Goal: Task Accomplishment & Management: Manage account settings

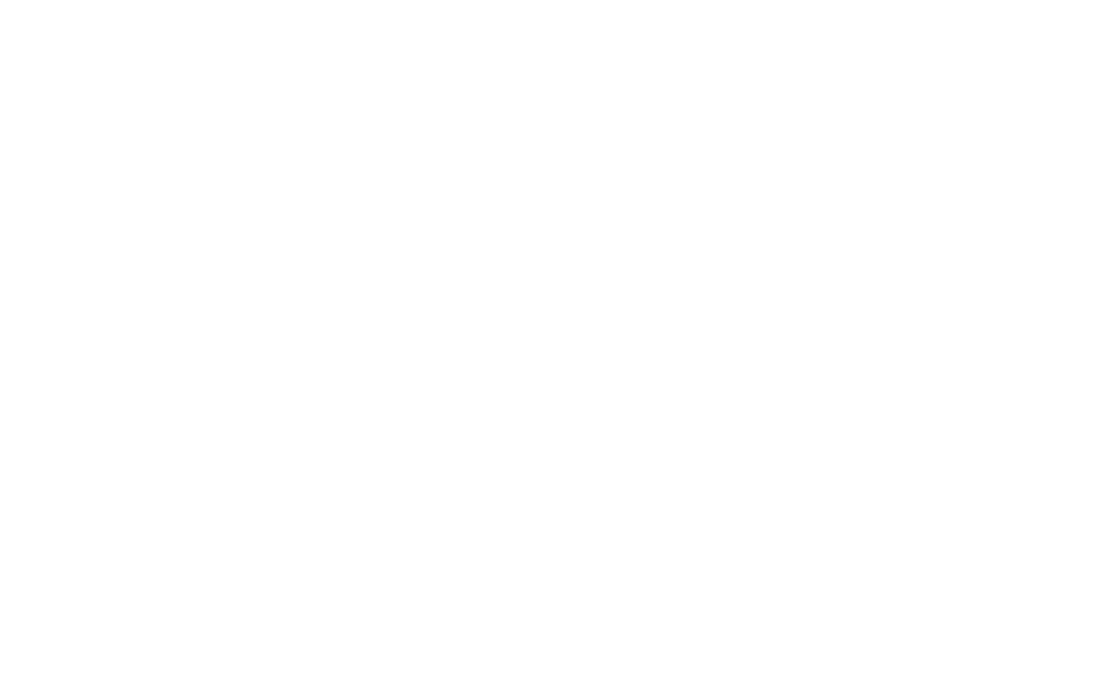
click at [657, 7] on html at bounding box center [552, 3] width 1104 height 7
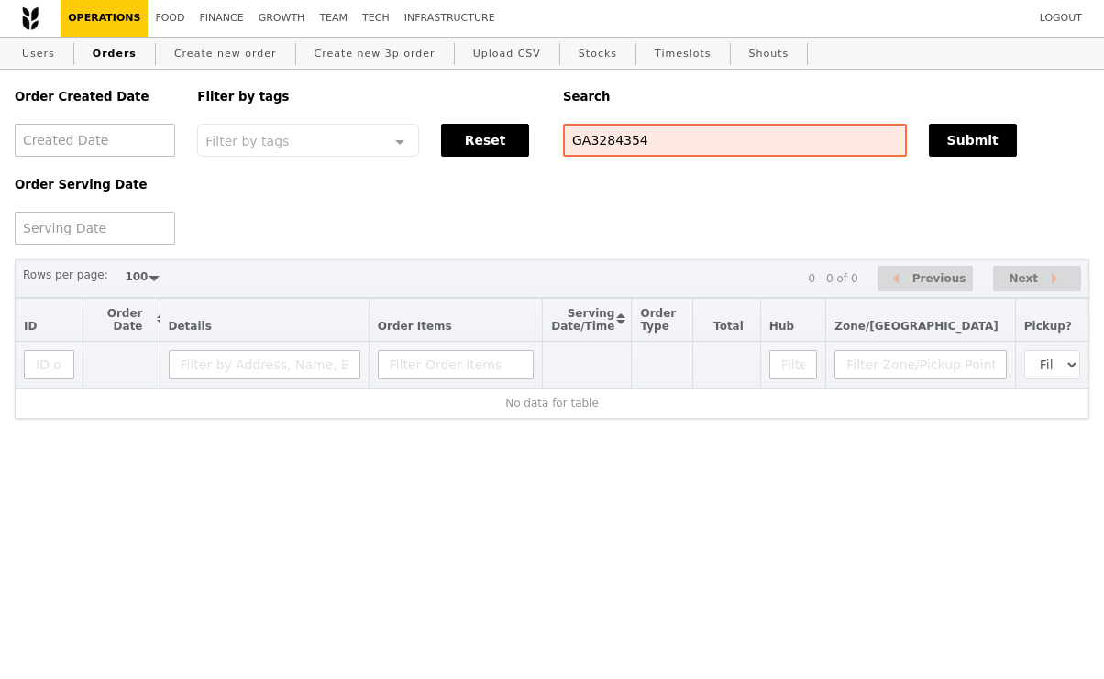
select select "100"
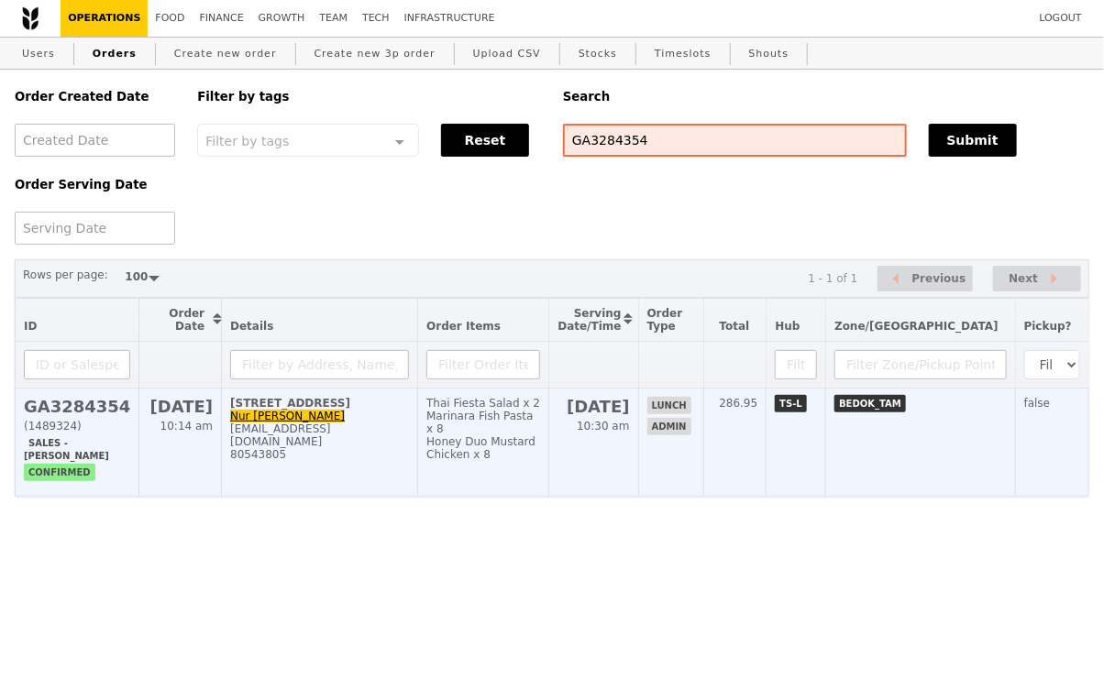
click at [549, 453] on td "Thai Fiesta Salad x 2 Marinara Fish Pasta x 8 Honey Duo Mustard Chicken x 8" at bounding box center [483, 443] width 131 height 108
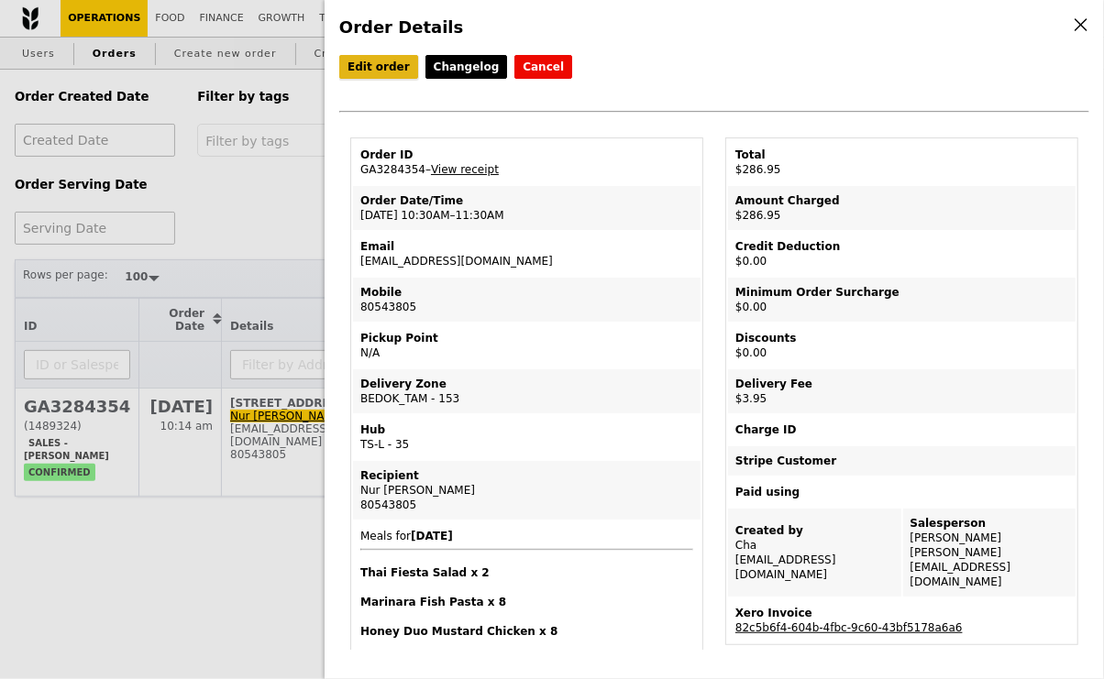
click at [385, 68] on link "Edit order" at bounding box center [378, 67] width 79 height 24
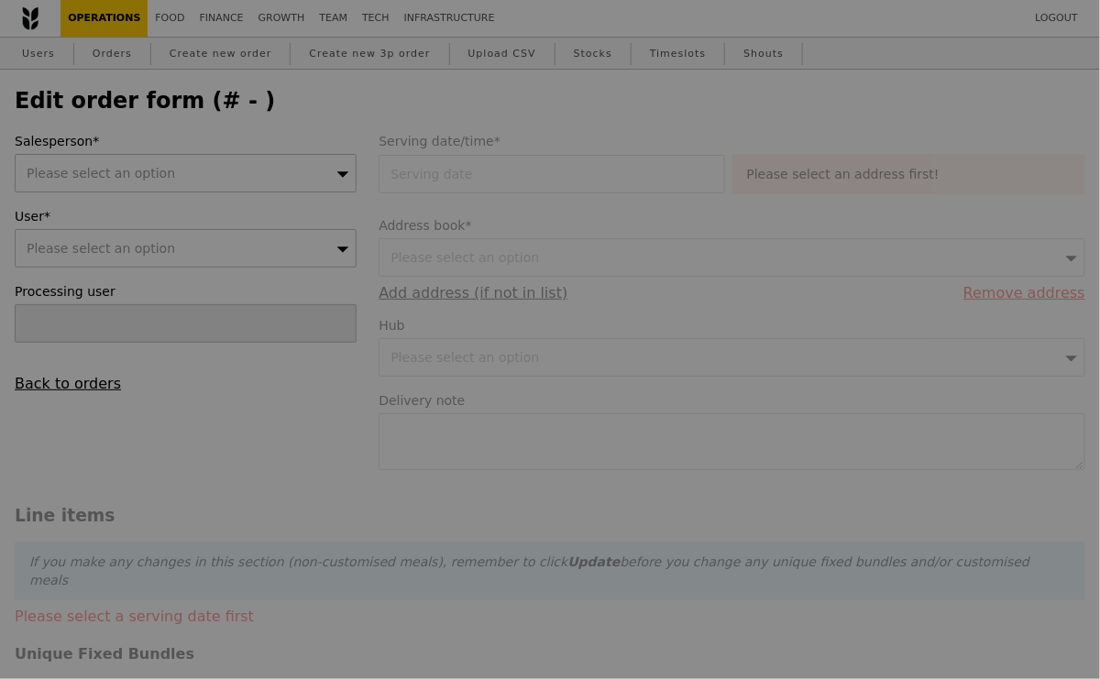
type input "[DATE]"
type input "283.00"
type input "3.62"
type input "3.95"
type input "286.95"
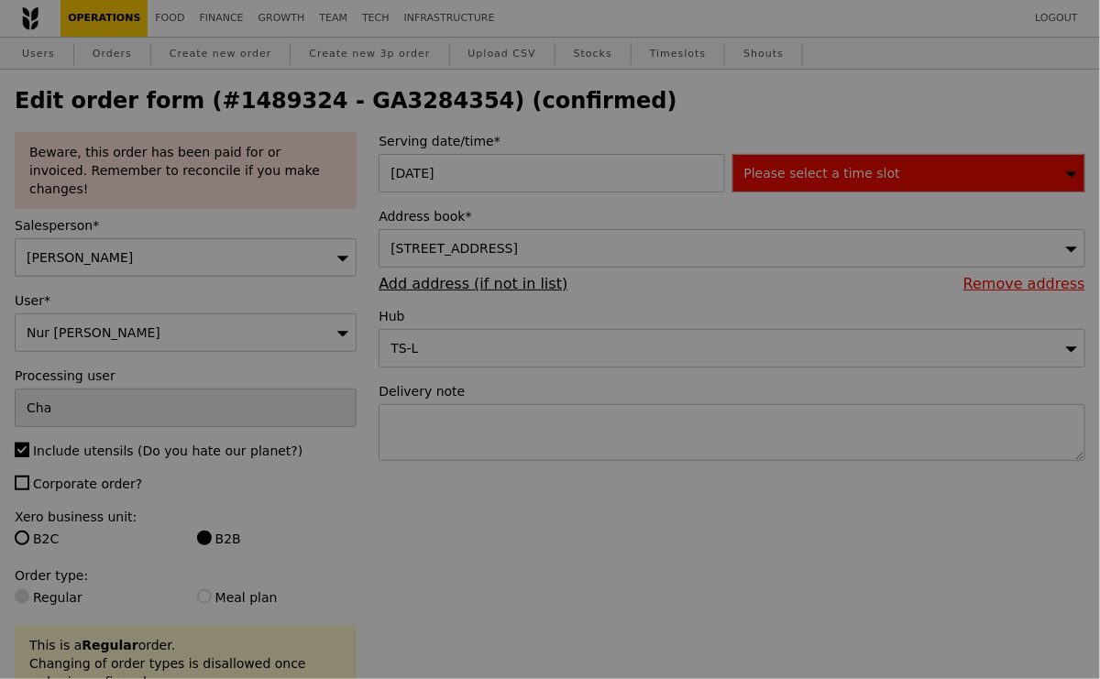
type input "495"
type input "462"
type input "415"
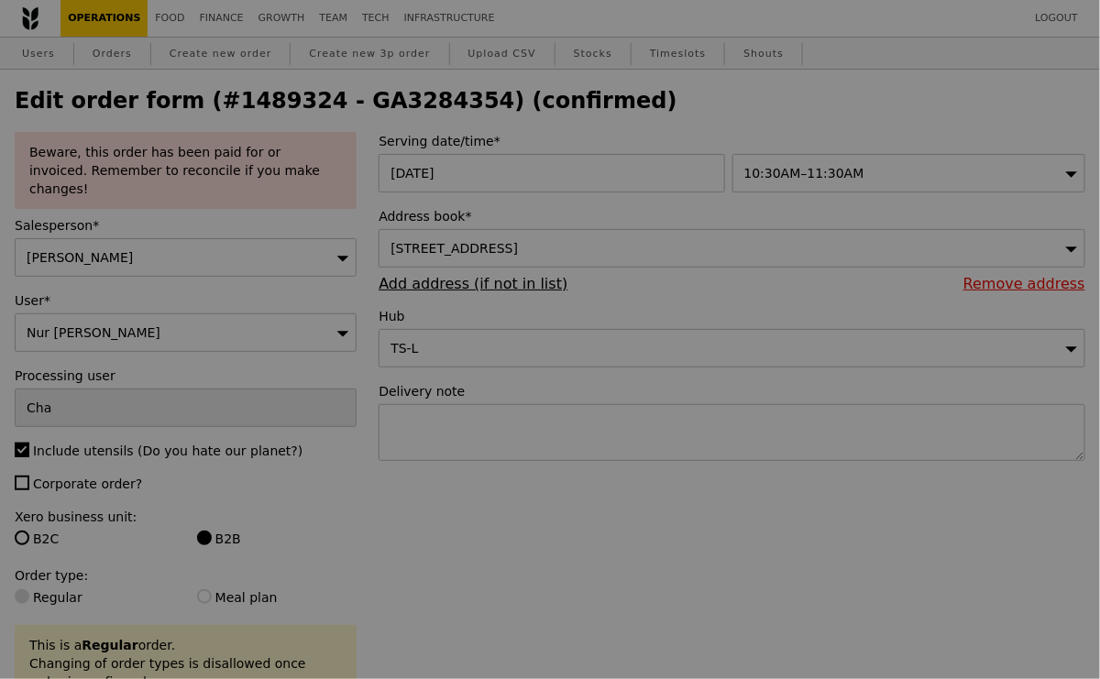
type input "Update"
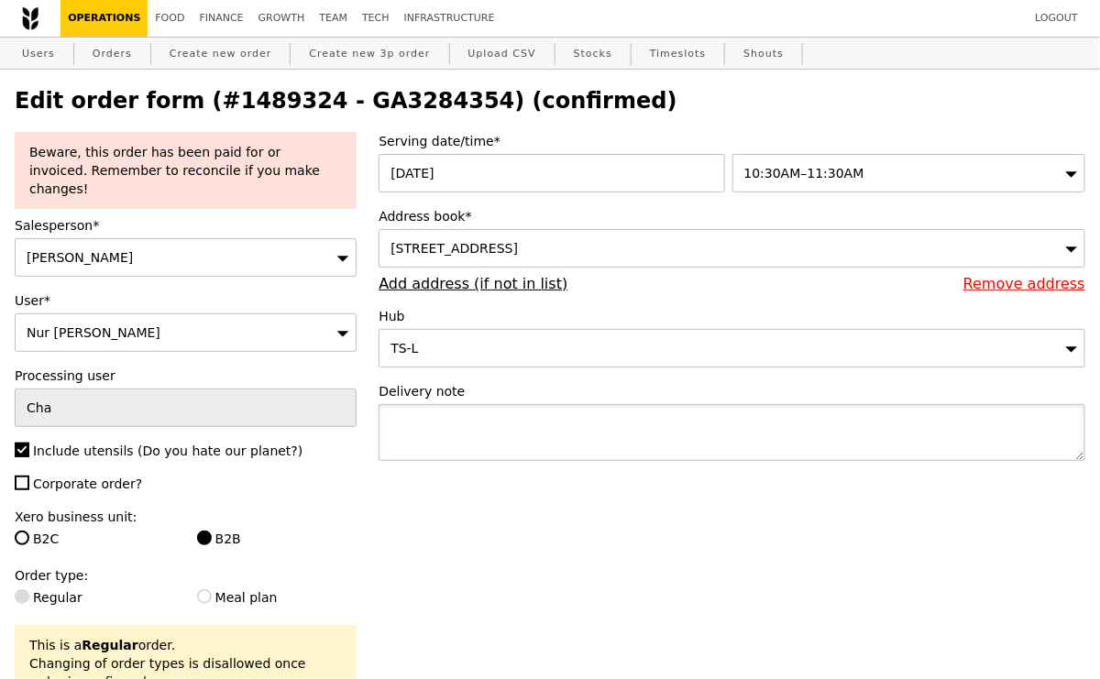
click at [511, 412] on textarea at bounding box center [732, 432] width 707 height 57
paste textarea "Kindly ensure the food reaches by 11:30am, as their lunch is at 12:00pm."
paste textarea "Contact person: @Aziz, Siti Aishah (9380-6951)"
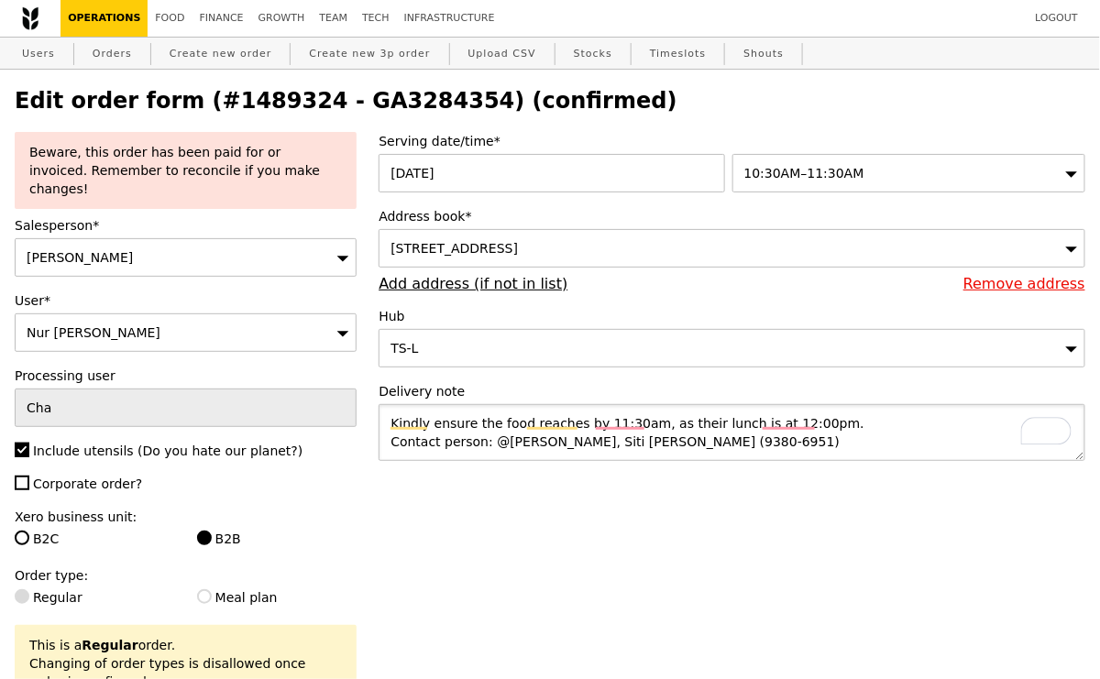
click at [498, 438] on textarea "Kindly ensure the food reaches by 11:30am, as their lunch is at 12:00pm. Contac…" at bounding box center [732, 432] width 707 height 57
drag, startPoint x: 545, startPoint y: 442, endPoint x: 490, endPoint y: 439, distance: 54.2
click at [490, 439] on textarea "Kindly ensure the food reaches by 11:30am, as their lunch is at 12:00pm. Contac…" at bounding box center [732, 432] width 707 height 57
type textarea "Kindly ensure the food reaches by 11:30am, as their lunch is at 12:00pm. Contac…"
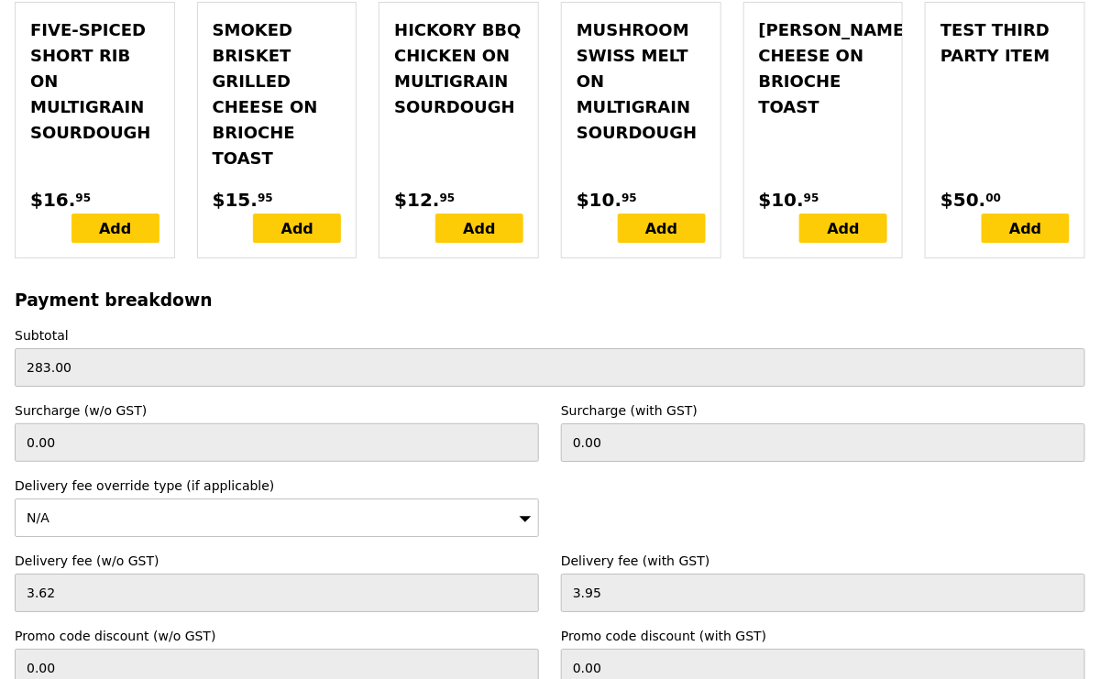
scroll to position [5847, 0]
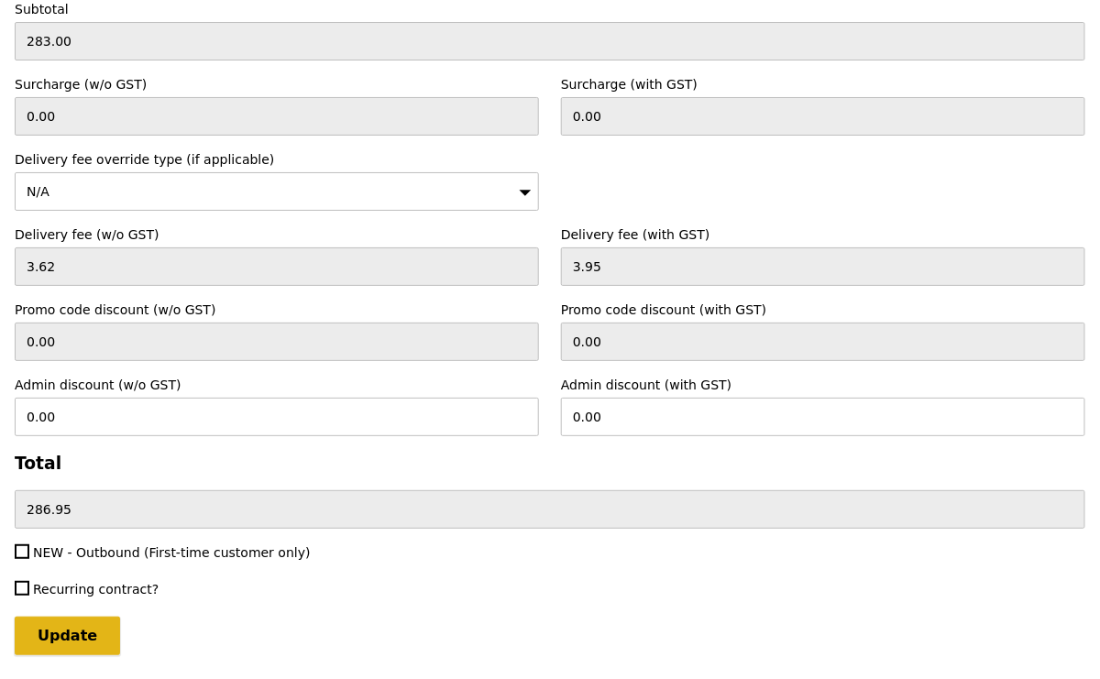
click at [94, 617] on input "Update" at bounding box center [67, 636] width 105 height 39
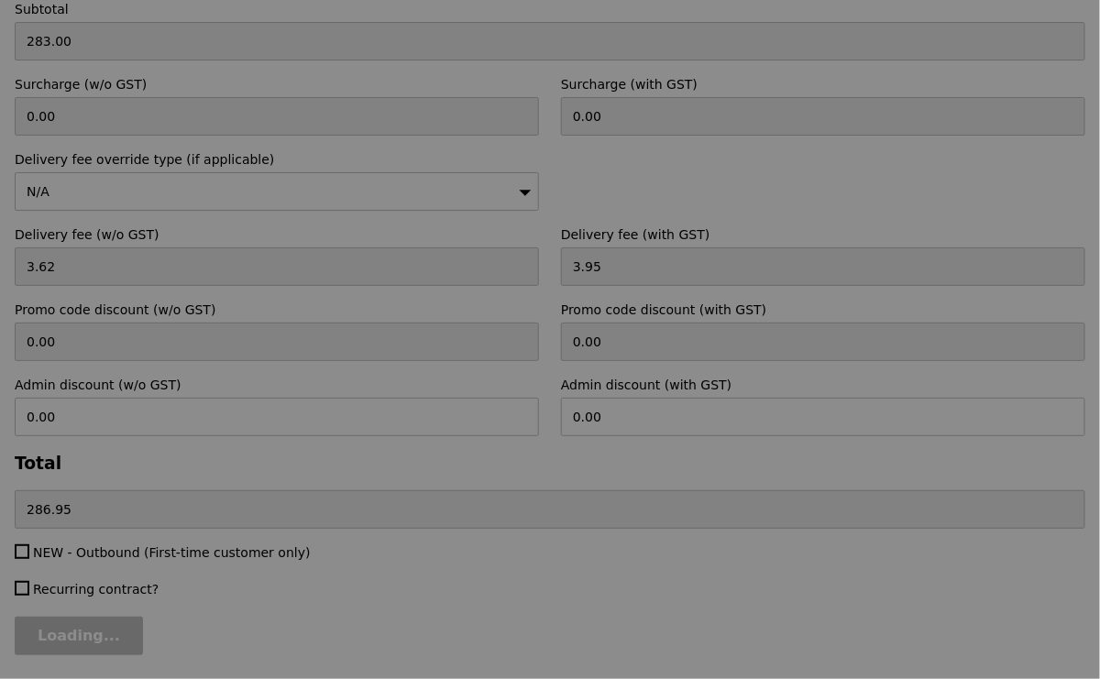
type input "Update"
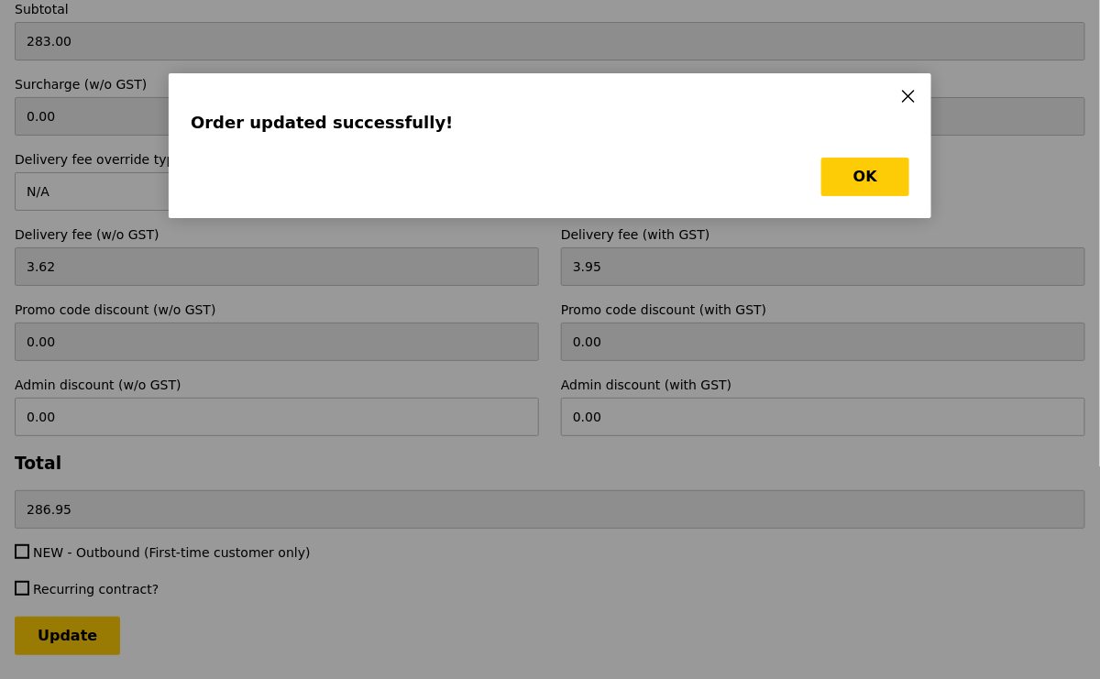
scroll to position [0, 0]
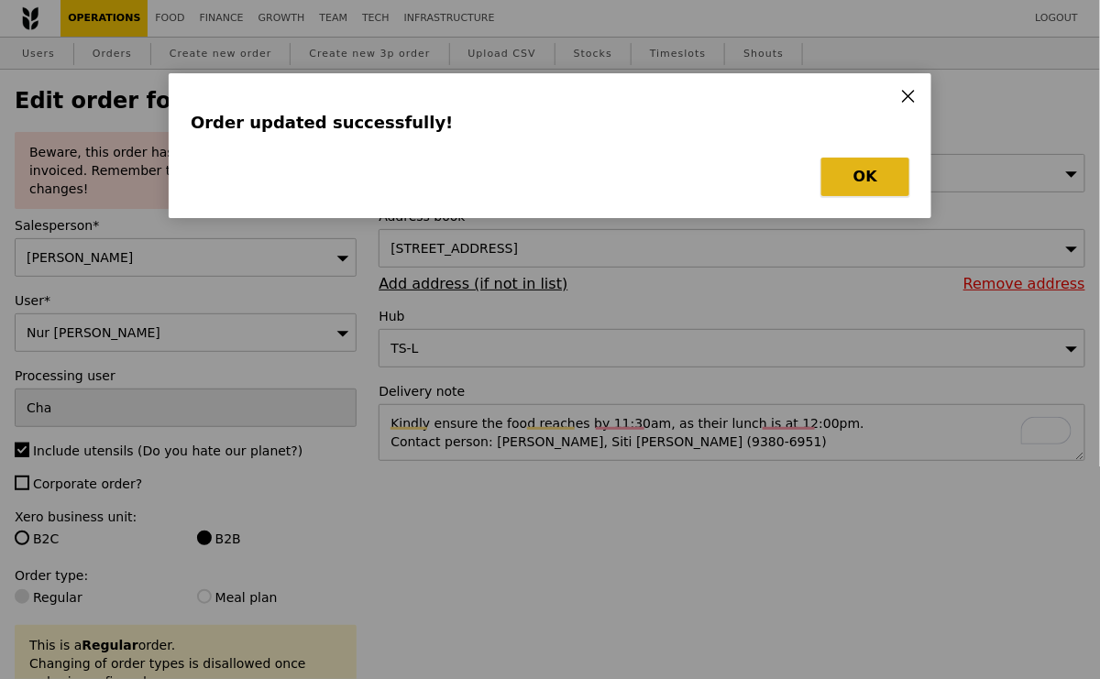
click at [864, 189] on button "OK" at bounding box center [865, 177] width 88 height 39
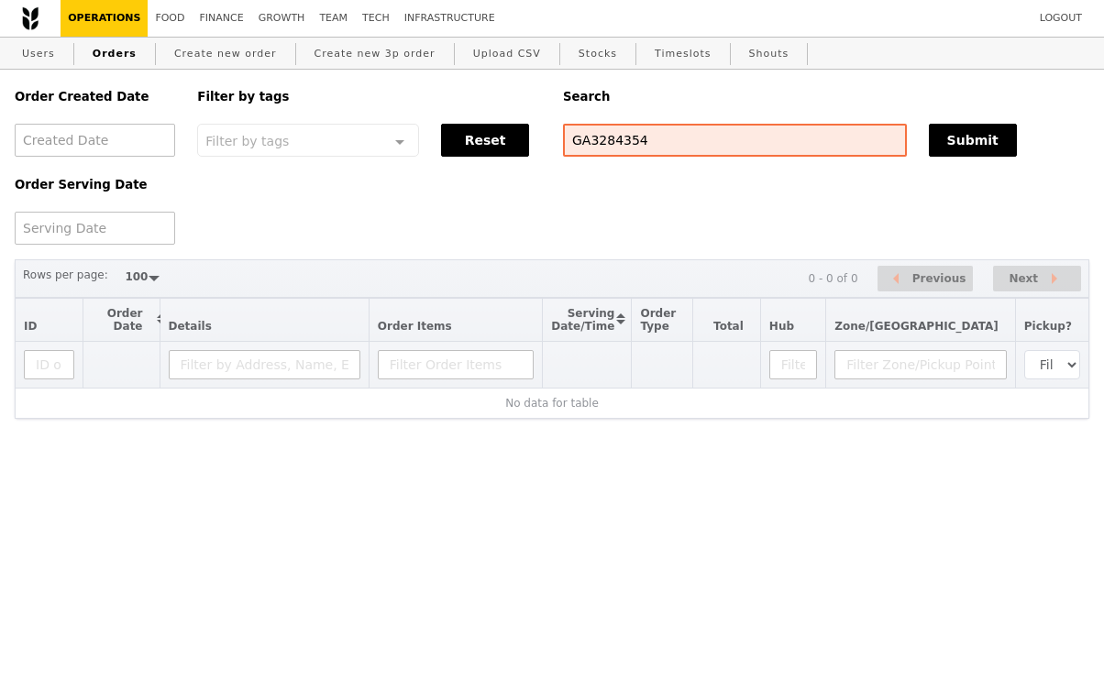
select select "100"
click at [606, 147] on input "GA3284354" at bounding box center [735, 140] width 344 height 33
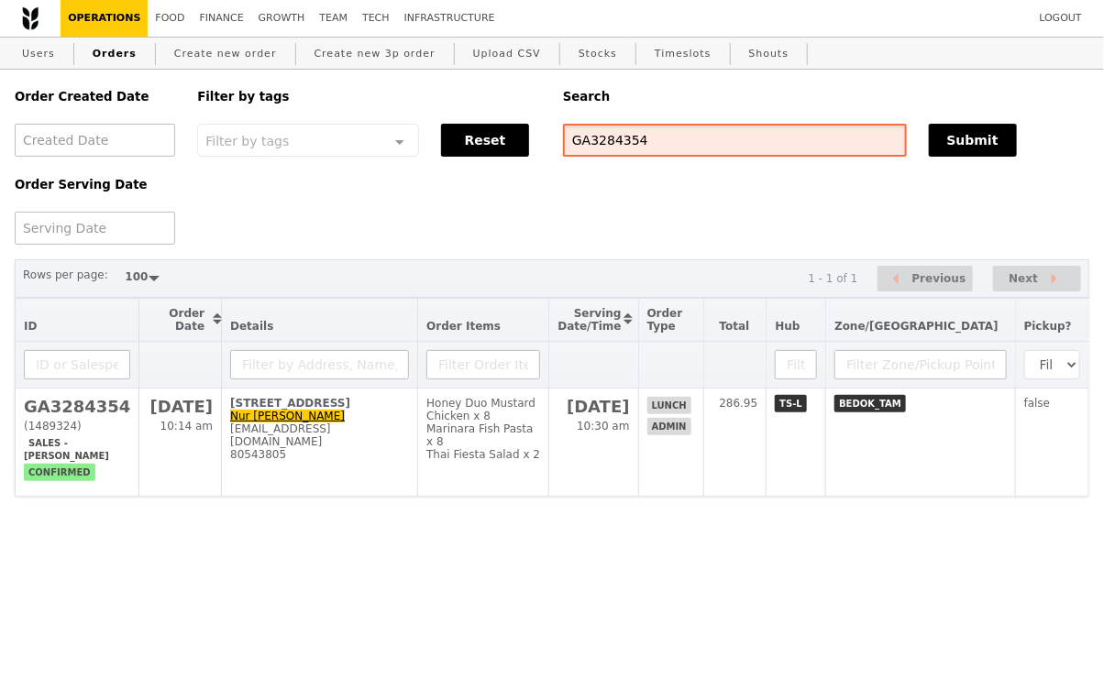
click at [606, 147] on input "GA3284354" at bounding box center [735, 140] width 344 height 33
click at [535, 570] on html "Logout Operations Food Finance Growth Team Tech Infrastructure Users Orders Cre…" at bounding box center [552, 285] width 1104 height 570
click at [696, 129] on input "GA3284354" at bounding box center [735, 140] width 344 height 33
